Goal: Task Accomplishment & Management: Use online tool/utility

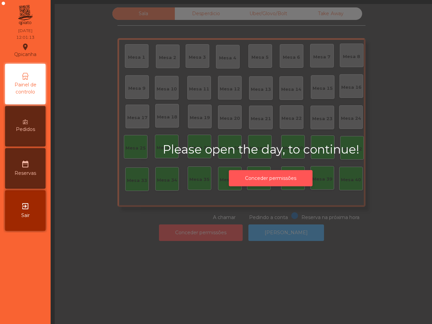
click at [269, 176] on button "Conceder permissões" at bounding box center [271, 178] width 84 height 17
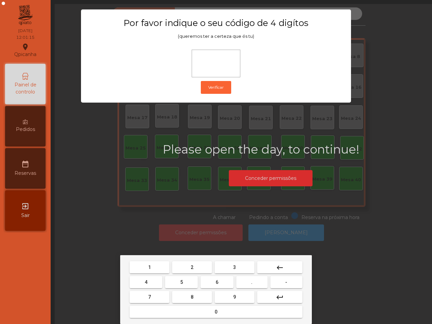
click at [215, 282] on button "6" at bounding box center [216, 282] width 33 height 12
click at [186, 282] on button "5" at bounding box center [181, 282] width 33 height 12
click at [162, 268] on button "1" at bounding box center [150, 267] width 40 height 12
type input "***"
click at [183, 267] on button "2" at bounding box center [192, 267] width 40 height 12
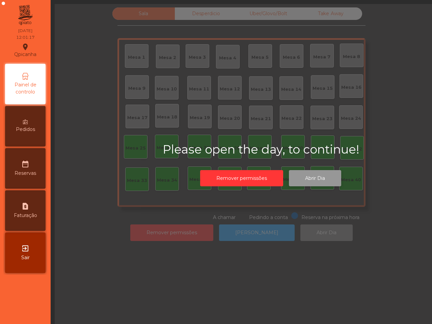
click at [316, 175] on button "Abrir Dia" at bounding box center [315, 178] width 52 height 17
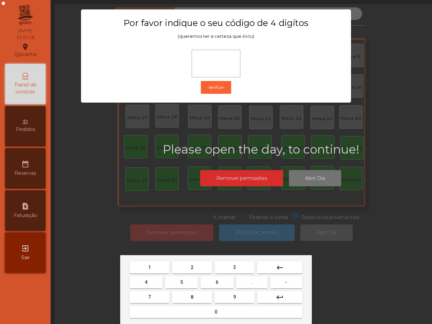
drag, startPoint x: 215, startPoint y: 283, endPoint x: 198, endPoint y: 282, distance: 16.2
click at [215, 283] on button "6" at bounding box center [216, 282] width 33 height 12
click at [188, 281] on button "5" at bounding box center [181, 282] width 33 height 12
click at [161, 264] on button "1" at bounding box center [150, 267] width 40 height 12
click at [192, 263] on button "2" at bounding box center [192, 267] width 40 height 12
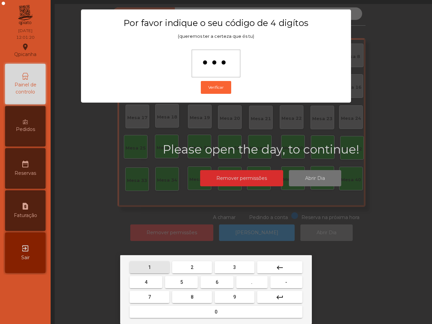
type input "****"
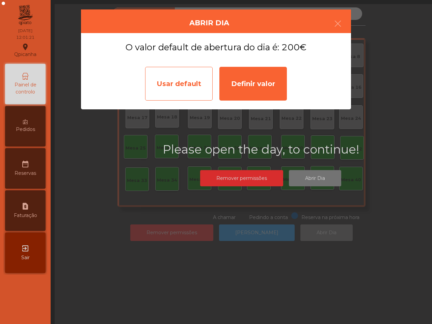
click at [191, 88] on div "Usar default" at bounding box center [179, 84] width 68 height 34
